Goal: Obtain resource: Download file/media

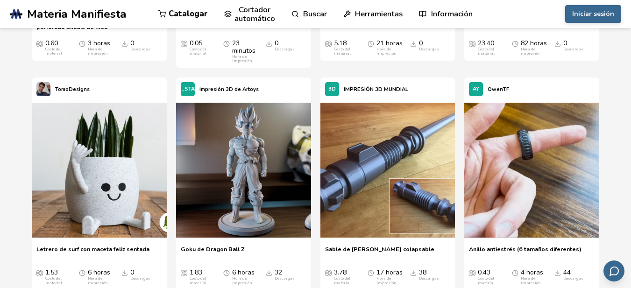
scroll to position [747, 0]
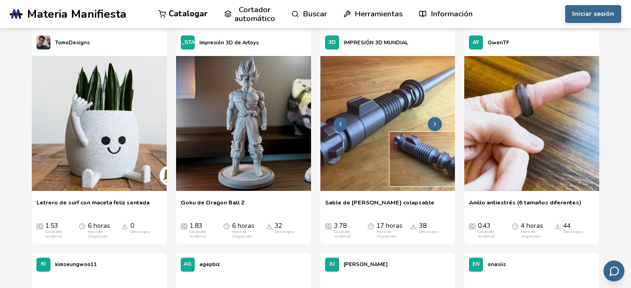
click at [367, 142] on img at bounding box center [387, 123] width 135 height 135
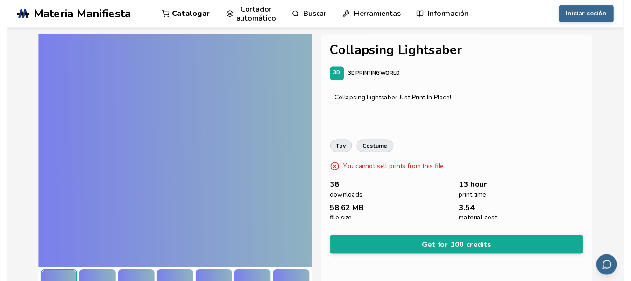
scroll to position [269, 0]
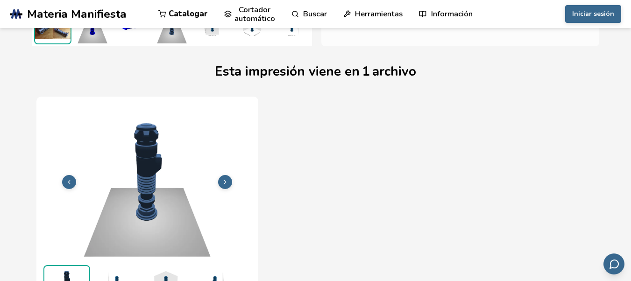
click at [225, 181] on icon at bounding box center [225, 182] width 7 height 7
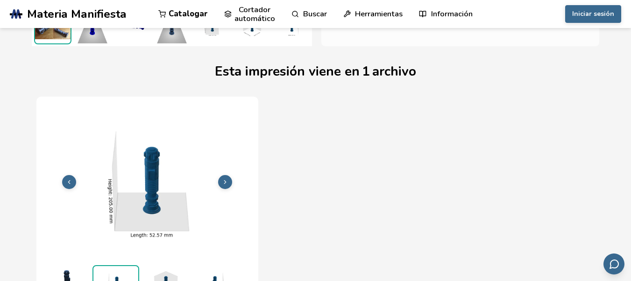
scroll to position [291, 0]
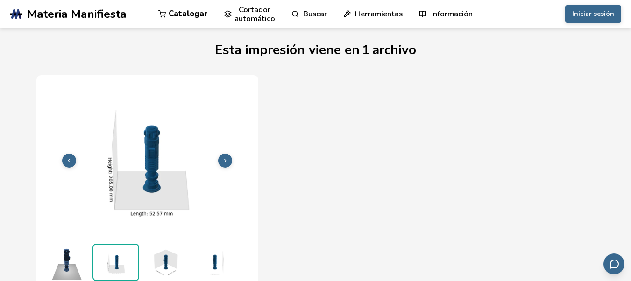
click at [165, 260] on img at bounding box center [165, 262] width 47 height 37
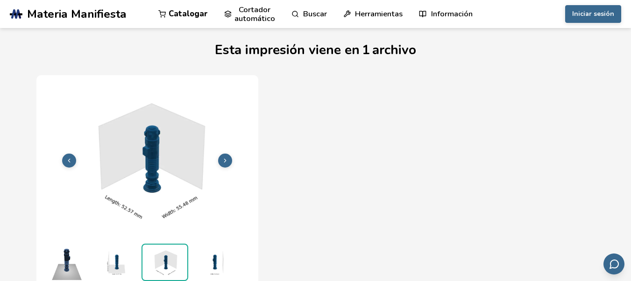
click at [201, 258] on img at bounding box center [214, 262] width 47 height 37
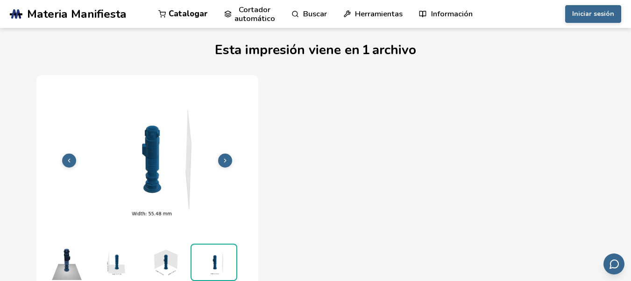
click at [157, 256] on img at bounding box center [165, 262] width 47 height 37
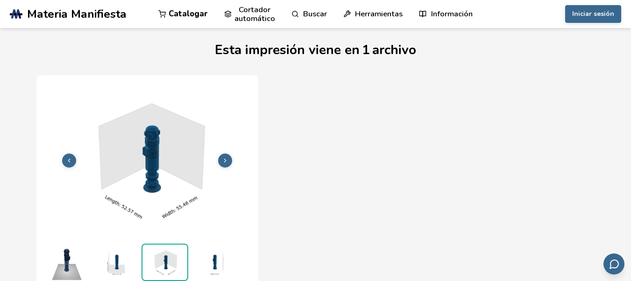
click at [121, 256] on img at bounding box center [115, 262] width 47 height 37
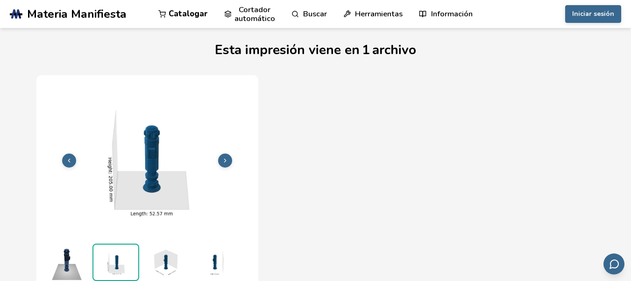
click at [61, 257] on img at bounding box center [66, 262] width 47 height 37
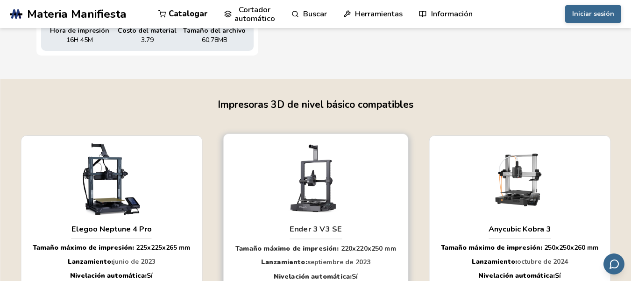
scroll to position [758, 0]
